Goal: Obtain resource: Download file/media

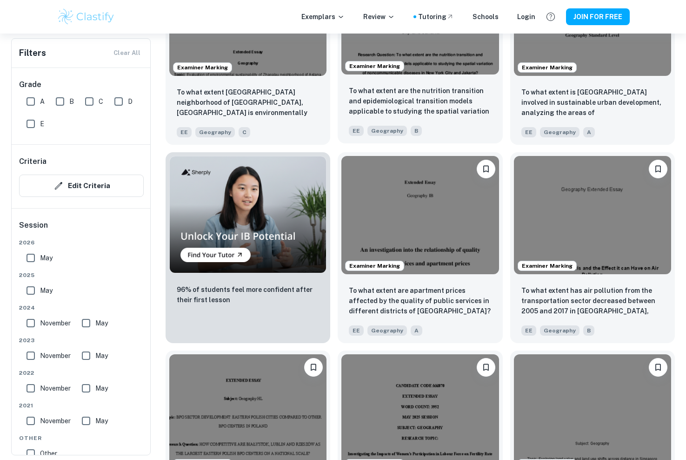
scroll to position [606, 0]
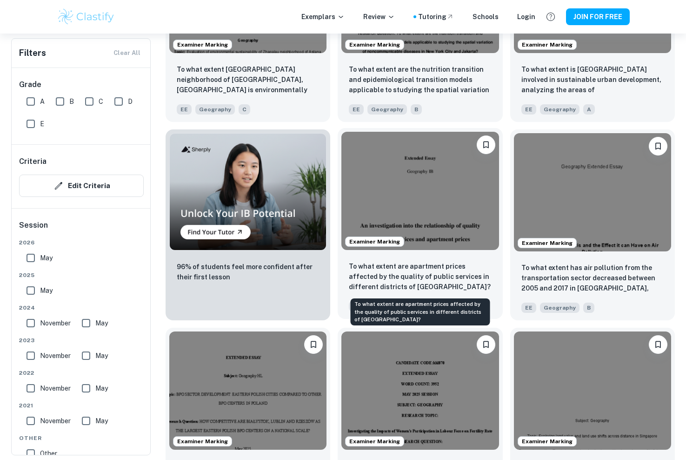
click at [425, 280] on p "To what extent are apartment prices affected by the quality of public services …" at bounding box center [420, 276] width 142 height 31
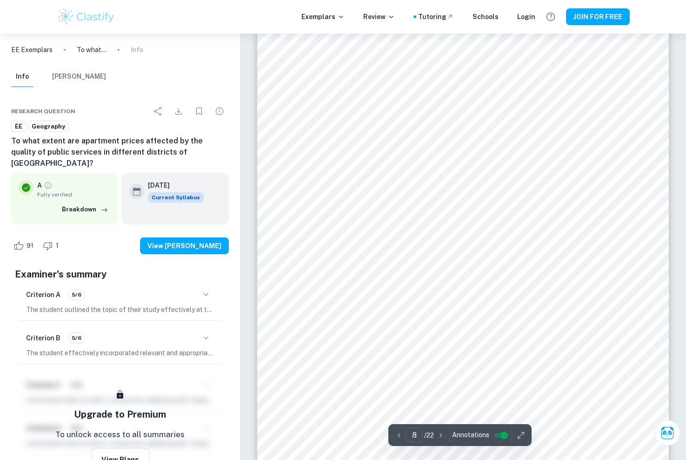
scroll to position [4354, 0]
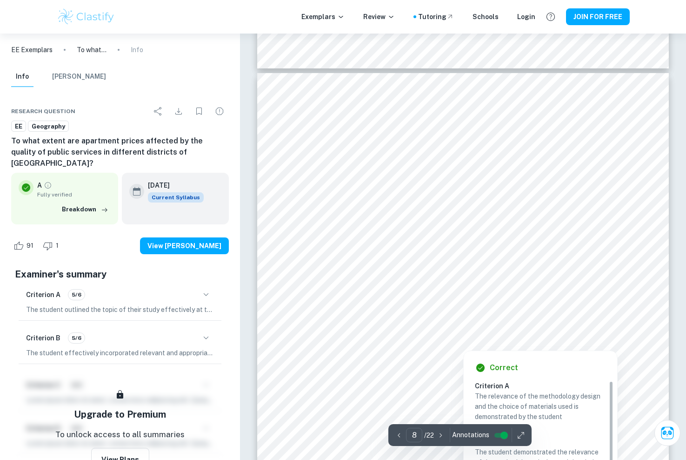
type input "7"
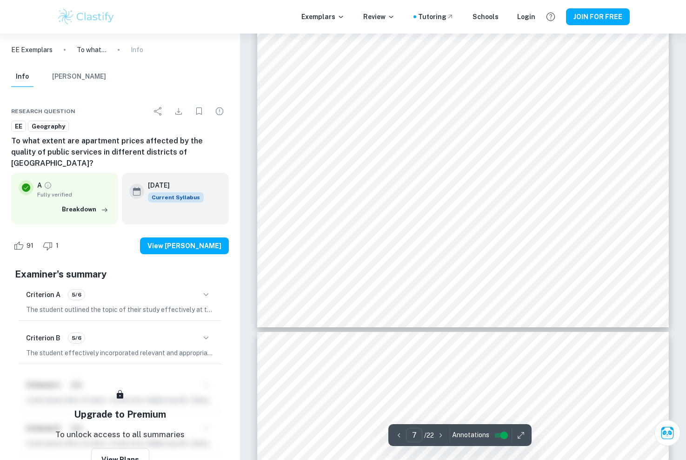
scroll to position [3684, 0]
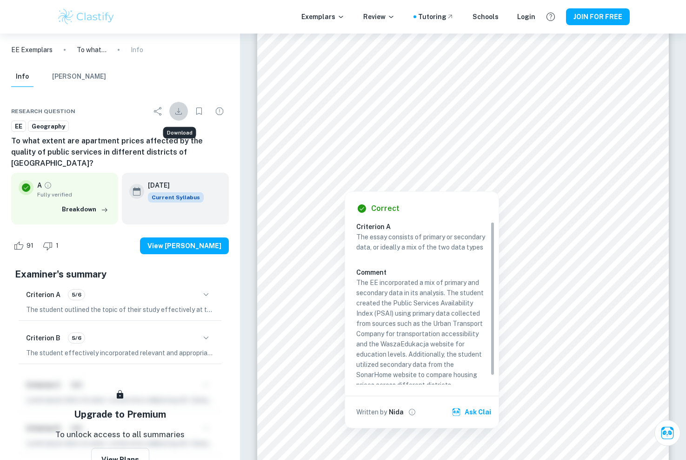
click at [180, 113] on icon "Download" at bounding box center [178, 111] width 11 height 11
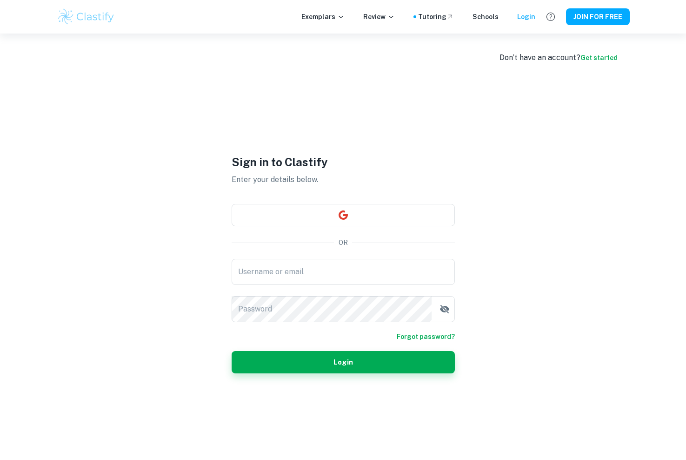
click at [232, 153] on h1 "Sign in to Clastify" at bounding box center [343, 161] width 223 height 17
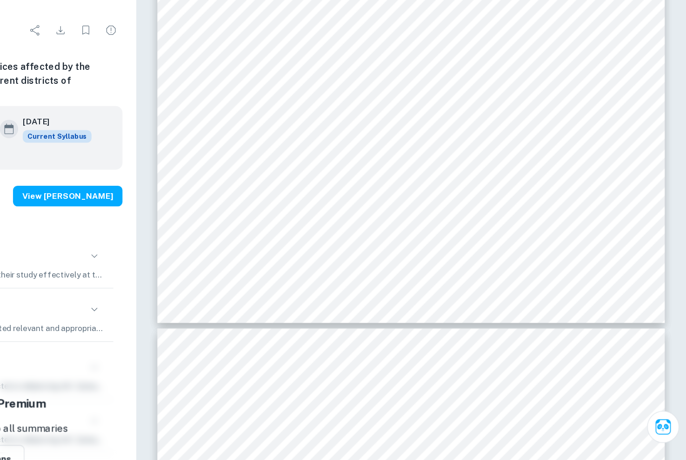
scroll to position [10515, 0]
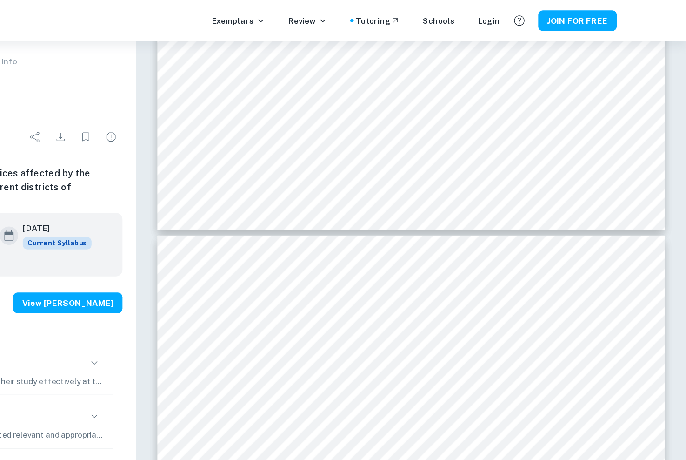
type input "11"
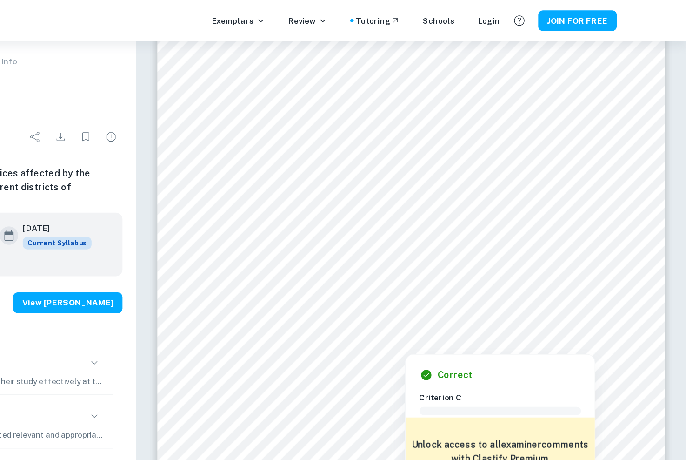
click at [504, 156] on div at bounding box center [462, 165] width 313 height 20
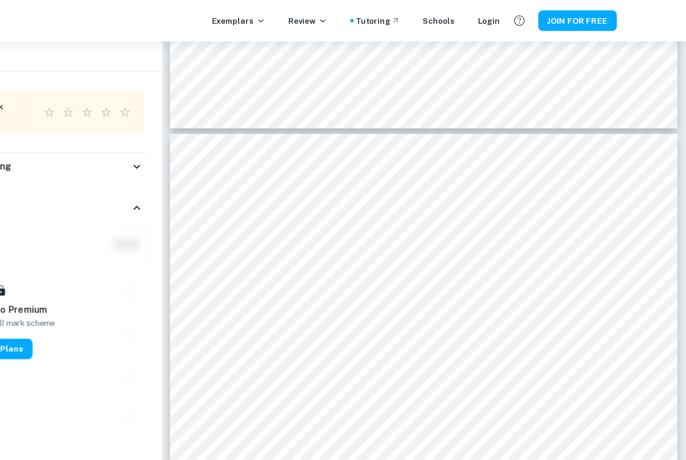
scroll to position [11204, 0]
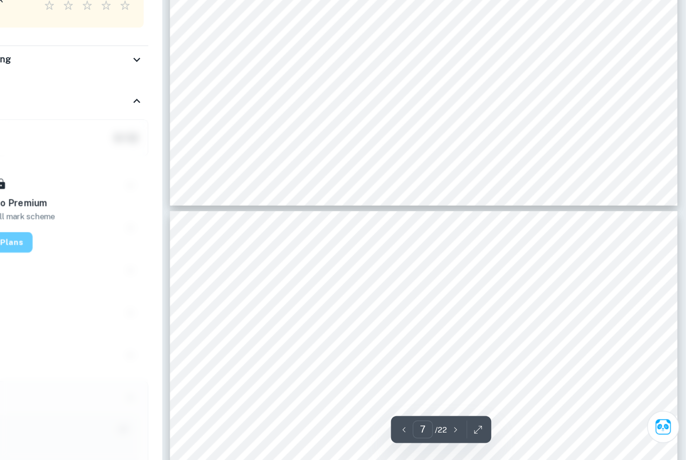
type input "8"
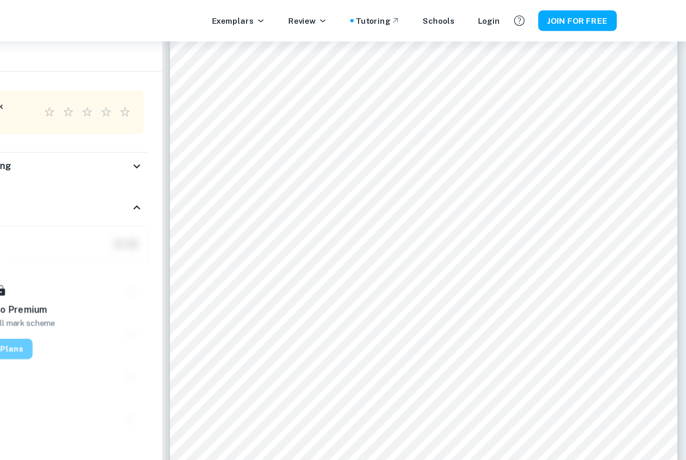
scroll to position [4255, 0]
